Goal: Task Accomplishment & Management: Use online tool/utility

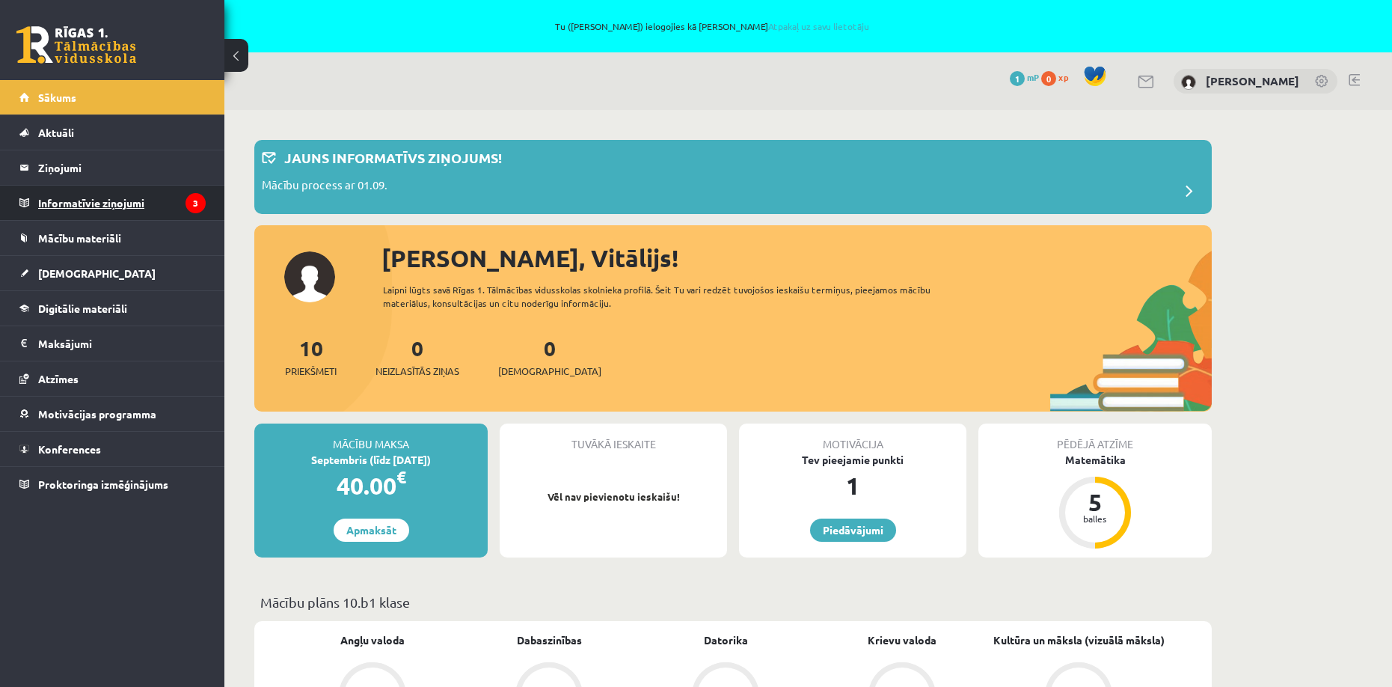
click at [132, 205] on legend "Informatīvie ziņojumi 3" at bounding box center [122, 203] width 168 height 34
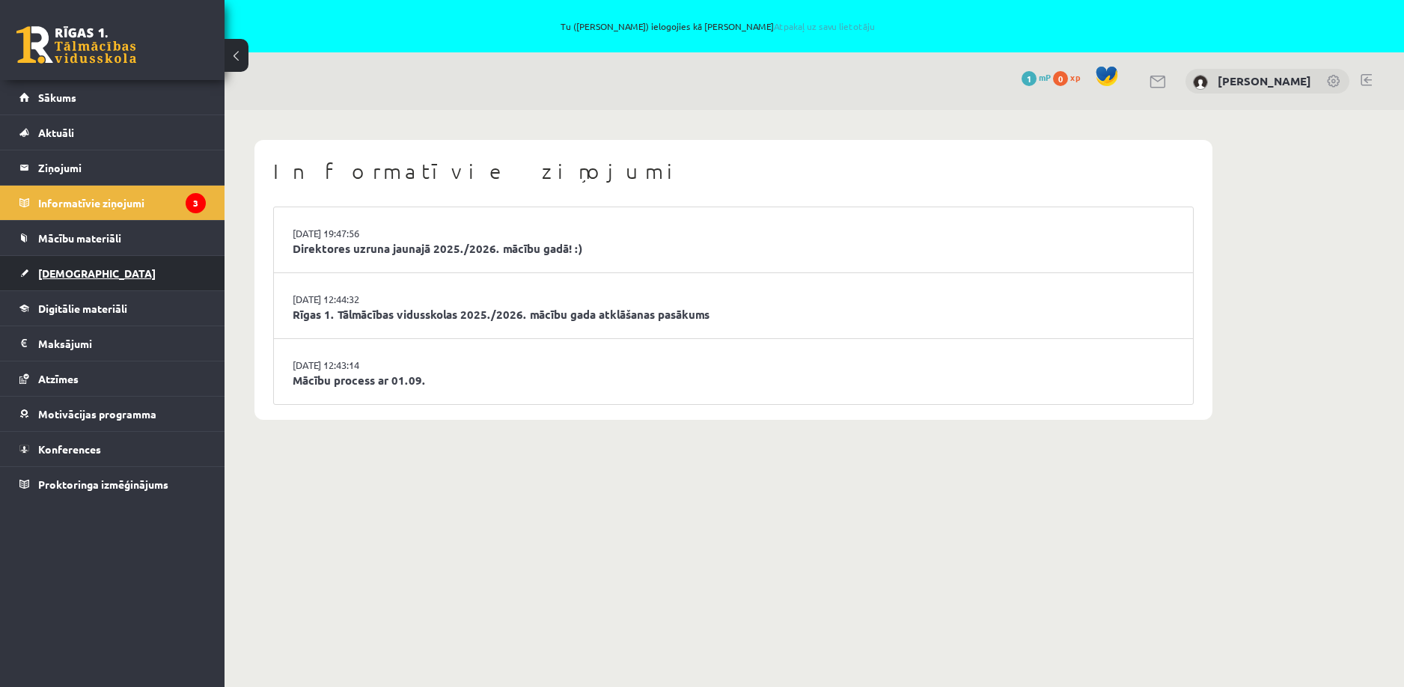
click at [70, 271] on span "[DEMOGRAPHIC_DATA]" at bounding box center [96, 272] width 117 height 13
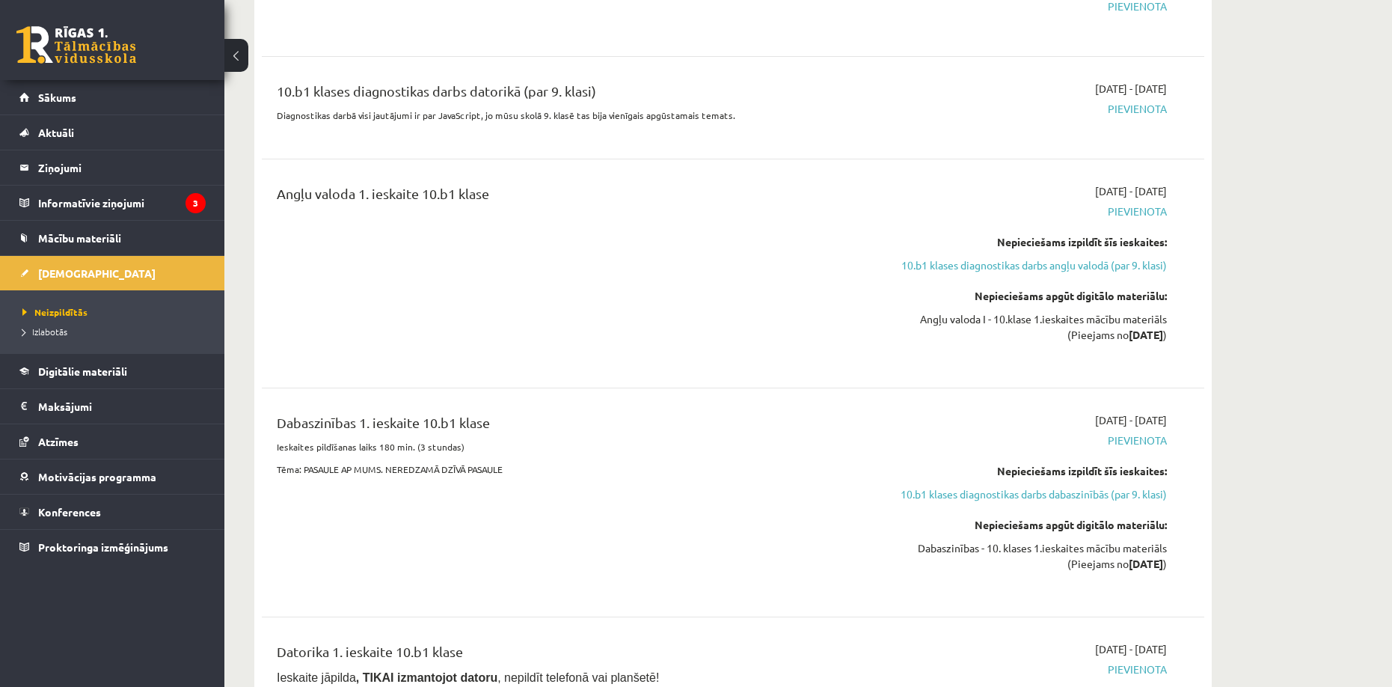
scroll to position [374, 0]
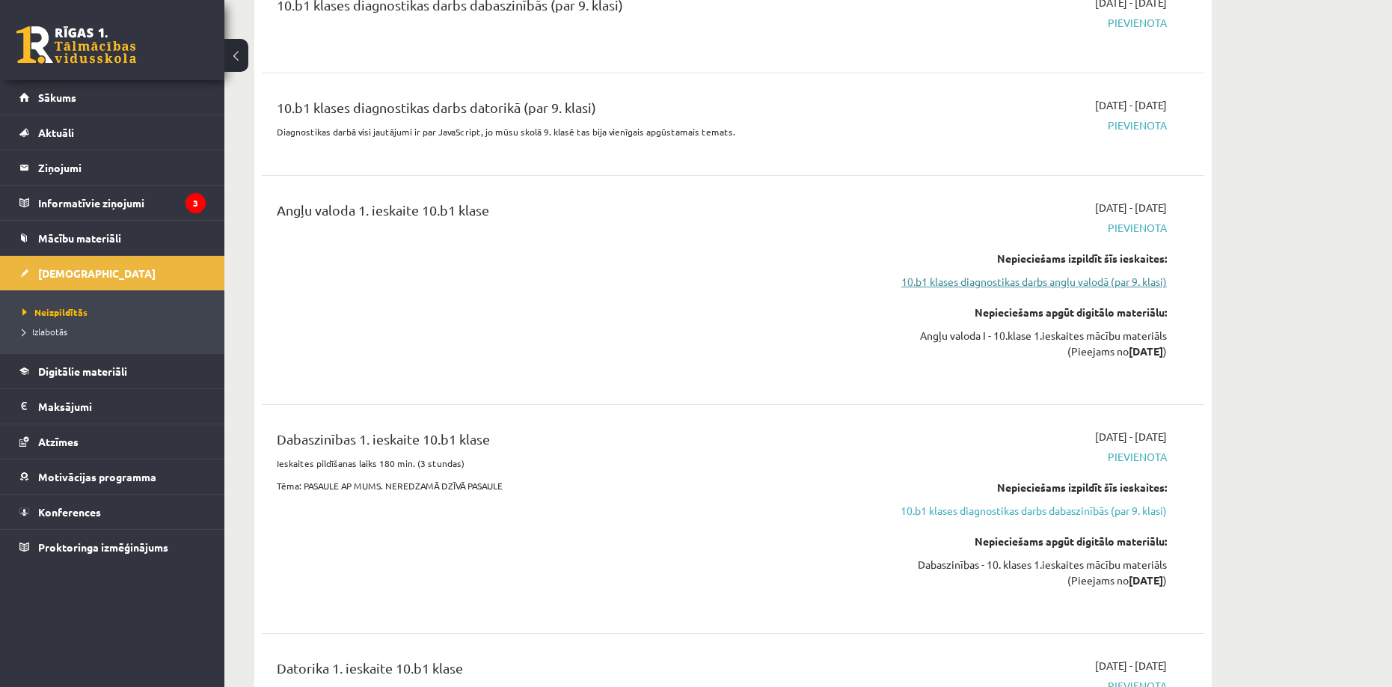
click at [1024, 276] on link "10.b1 klases diagnostikas darbs angļu valodā (par 9. klasi)" at bounding box center [1026, 282] width 282 height 16
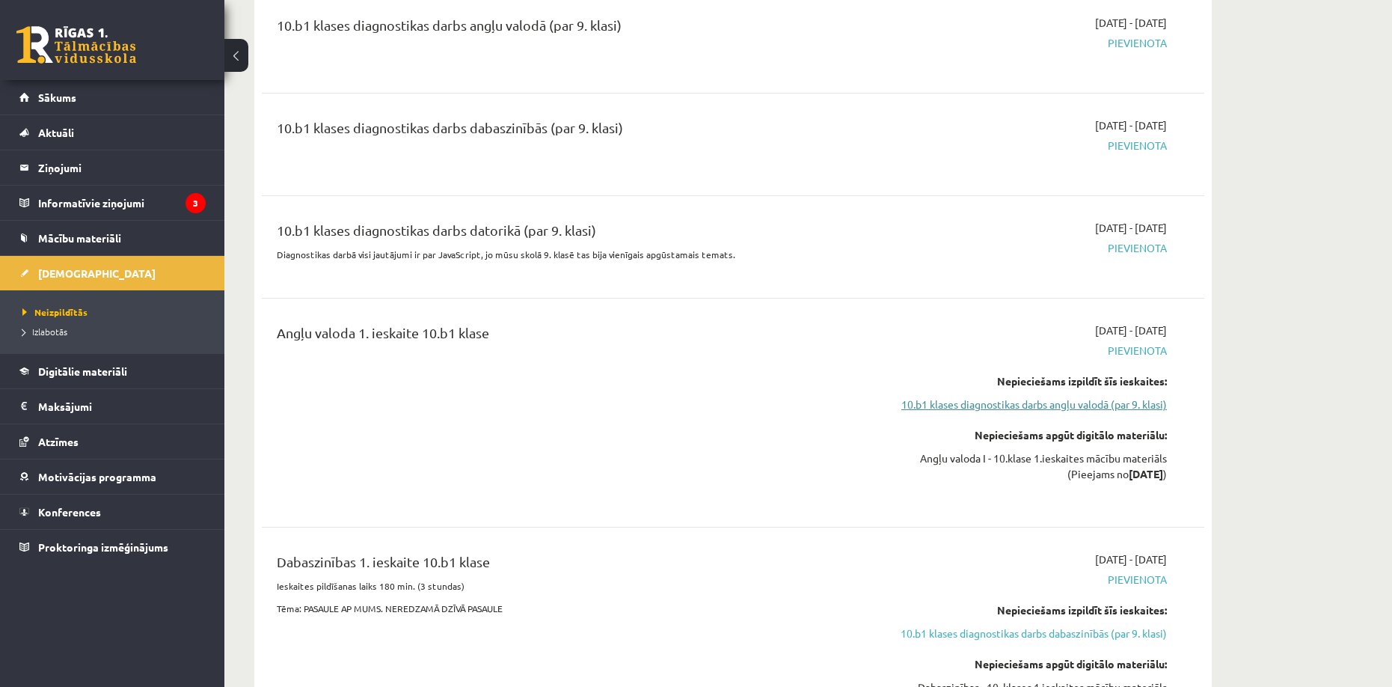
click at [1015, 410] on link "10.b1 klases diagnostikas darbs angļu valodā (par 9. klasi)" at bounding box center [1026, 405] width 282 height 16
click at [920, 403] on link "10.b1 klases diagnostikas darbs angļu valodā (par 9. klasi)" at bounding box center [1026, 405] width 282 height 16
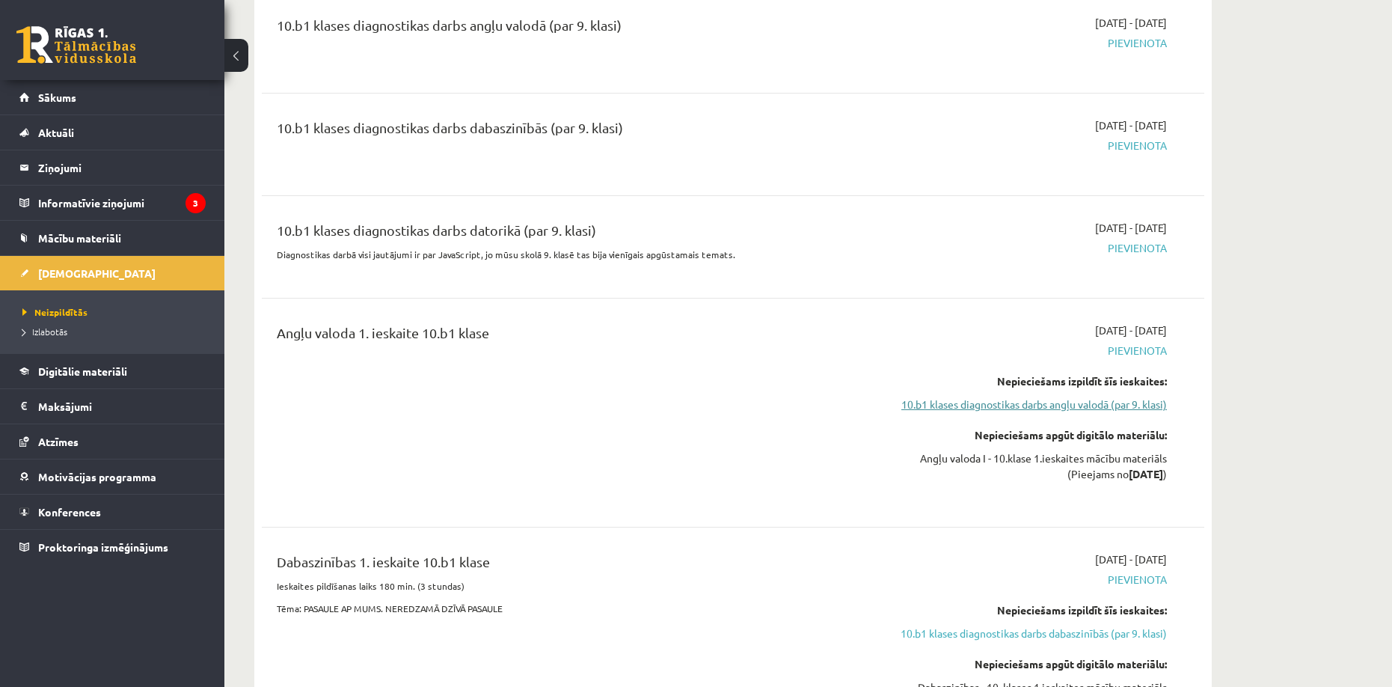
click at [920, 403] on link "10.b1 klases diagnostikas darbs angļu valodā (par 9. klasi)" at bounding box center [1026, 405] width 282 height 16
click at [1100, 406] on link "10.b1 klases diagnostikas darbs angļu valodā (par 9. klasi)" at bounding box center [1026, 405] width 282 height 16
click at [1004, 409] on link "10.b1 klases diagnostikas darbs angļu valodā (par 9. klasi)" at bounding box center [1026, 405] width 282 height 16
click at [933, 409] on link "10.b1 klases diagnostikas darbs angļu valodā (par 9. klasi)" at bounding box center [1026, 405] width 282 height 16
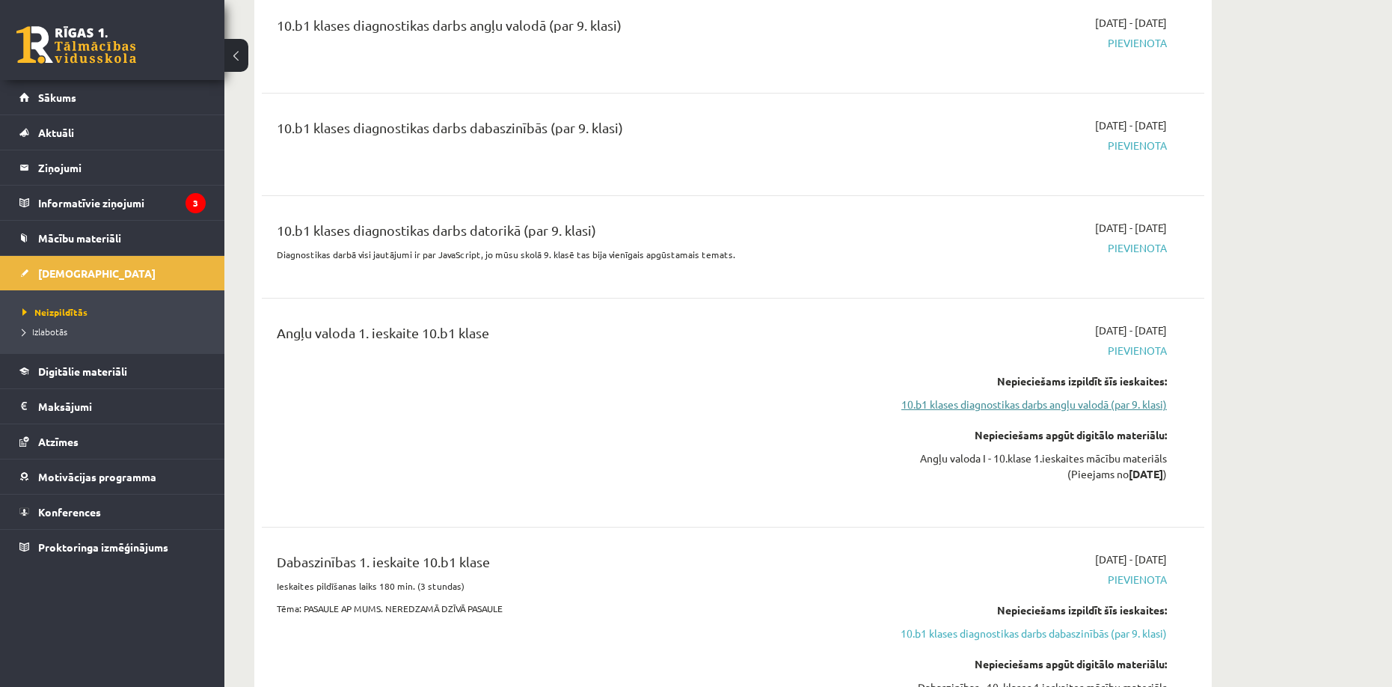
click at [933, 408] on link "10.b1 klases diagnostikas darbs angļu valodā (par 9. klasi)" at bounding box center [1026, 405] width 282 height 16
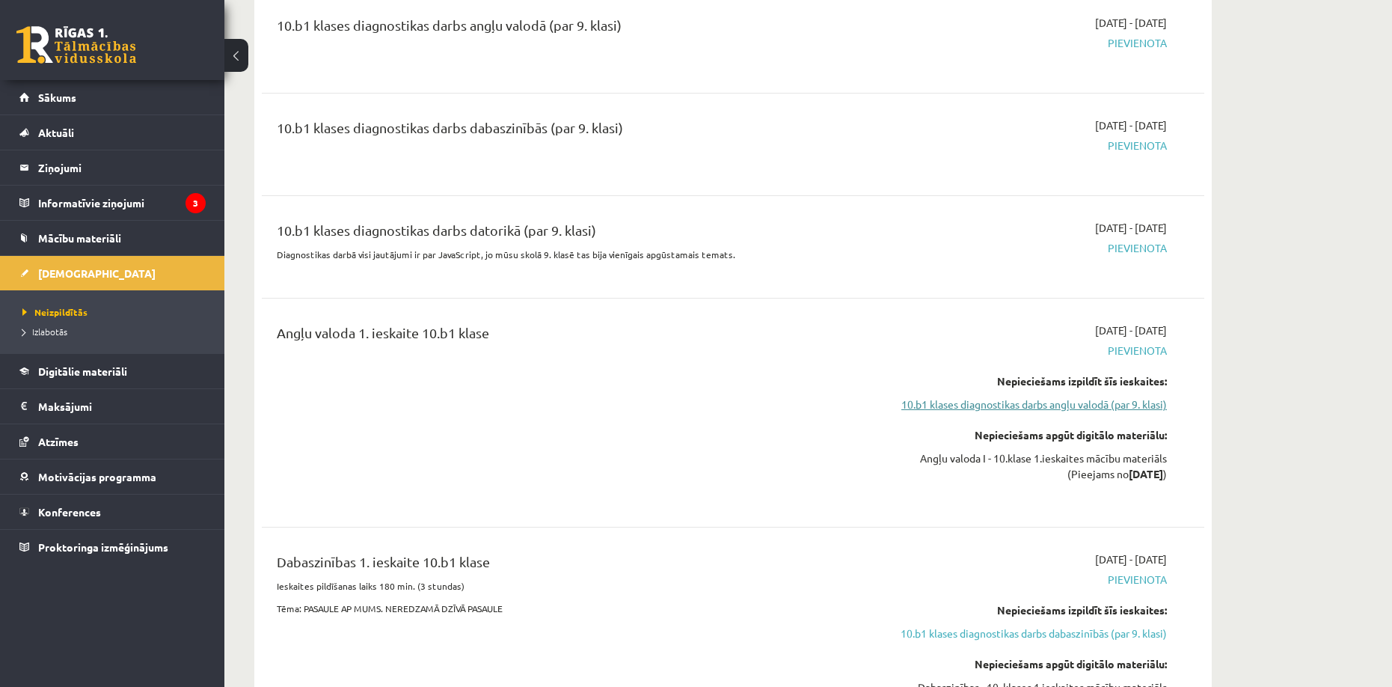
click at [933, 408] on link "10.b1 klases diagnostikas darbs angļu valodā (par 9. klasi)" at bounding box center [1026, 405] width 282 height 16
click at [1138, 397] on link "10.b1 klases diagnostikas darbs angļu valodā (par 9. klasi)" at bounding box center [1026, 405] width 282 height 16
click at [1139, 403] on link "10.b1 klases diagnostikas darbs angļu valodā (par 9. klasi)" at bounding box center [1026, 405] width 282 height 16
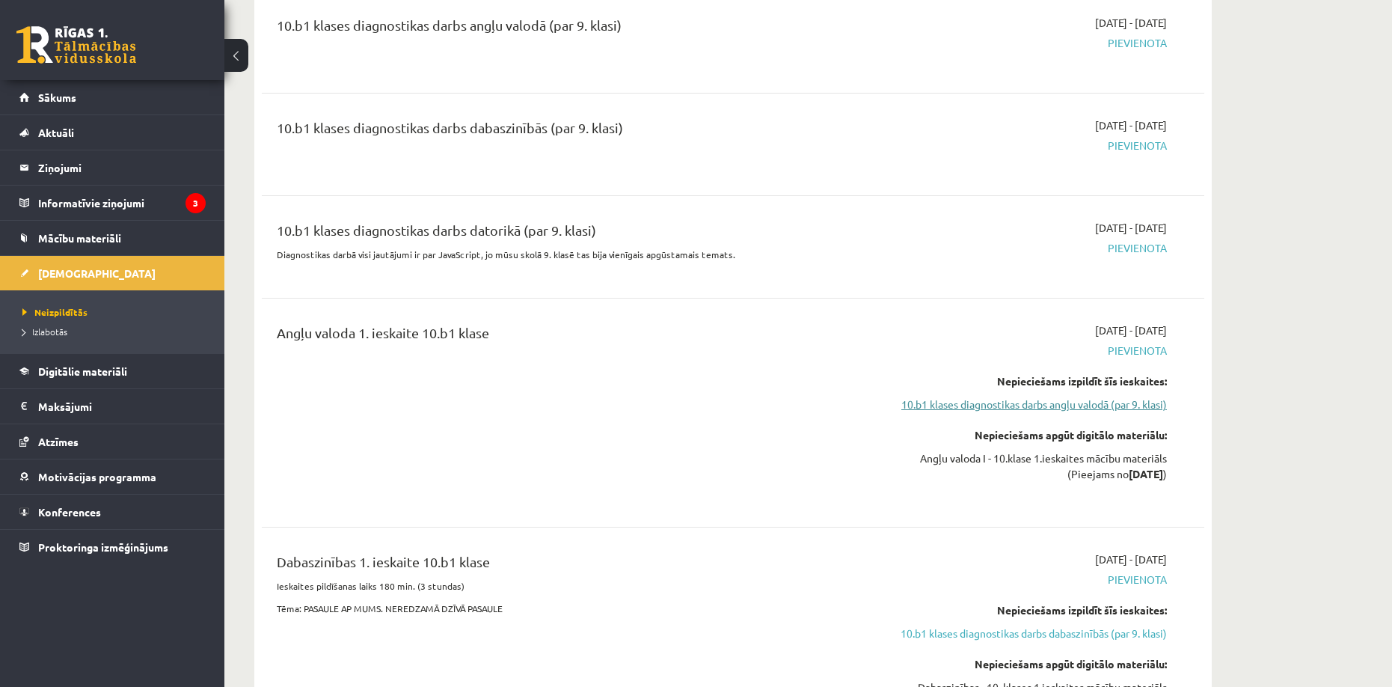
click at [1139, 403] on link "10.b1 klases diagnostikas darbs angļu valodā (par 9. klasi)" at bounding box center [1026, 405] width 282 height 16
click at [1117, 343] on span "Pievienota" at bounding box center [1026, 351] width 282 height 16
click at [1121, 348] on span "Pievienota" at bounding box center [1026, 351] width 282 height 16
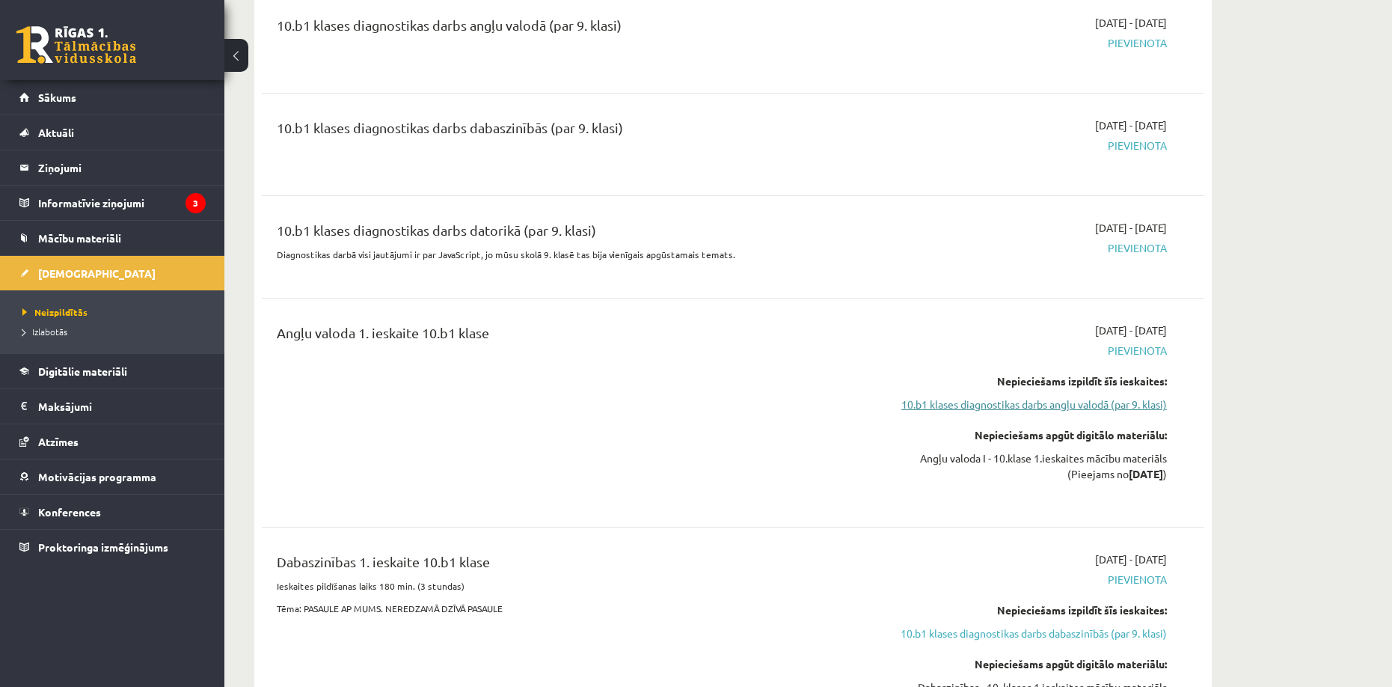
click at [1059, 399] on link "10.b1 klases diagnostikas darbs angļu valodā (par 9. klasi)" at bounding box center [1026, 405] width 282 height 16
click at [1126, 633] on link "10.b1 klases diagnostikas darbs dabaszinībās (par 9. klasi)" at bounding box center [1026, 634] width 282 height 16
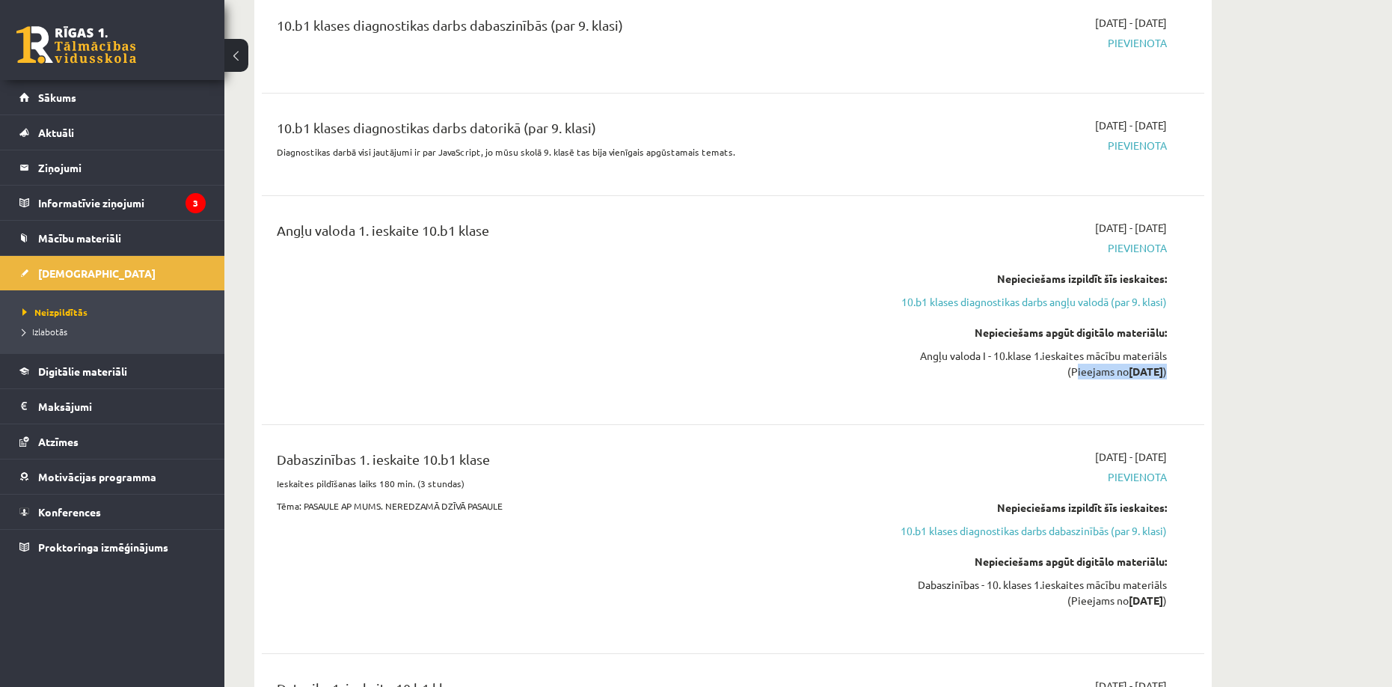
drag, startPoint x: 1048, startPoint y: 370, endPoint x: 1170, endPoint y: 364, distance: 121.4
click at [1170, 364] on div "[DATE] - [DATE] [GEOGRAPHIC_DATA] Nepieciešams izpildīt šīs ieskaites: 10.b1 kl…" at bounding box center [1026, 310] width 305 height 180
click at [1124, 394] on div "[DATE] - [DATE] [GEOGRAPHIC_DATA] Nepieciešams izpildīt šīs ieskaites: 10.b1 kl…" at bounding box center [1026, 310] width 305 height 180
